Goal: Find specific page/section: Find specific page/section

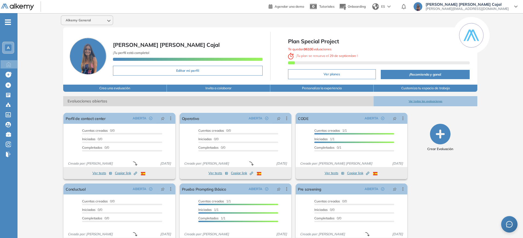
click at [11, 45] on div "A" at bounding box center [8, 47] width 7 height 7
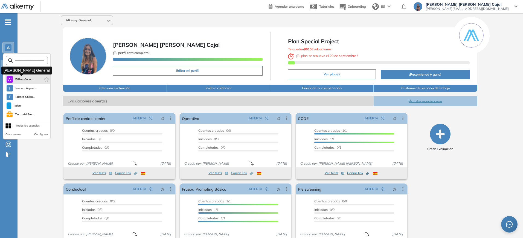
click at [35, 81] on span "Willinn Genera..." at bounding box center [25, 79] width 20 height 4
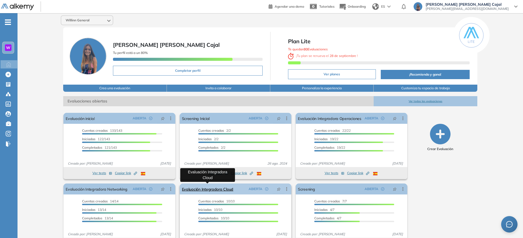
click at [218, 189] on link "Evaluación Integradora Cloud" at bounding box center [208, 188] width 52 height 11
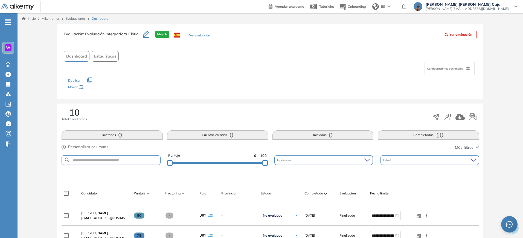
click at [324, 194] on img at bounding box center [325, 194] width 3 height 2
click at [427, 132] on button "Completadas 10" at bounding box center [428, 134] width 101 height 9
click at [328, 195] on div "Completado" at bounding box center [320, 193] width 31 height 7
